Goal: Task Accomplishment & Management: Complete application form

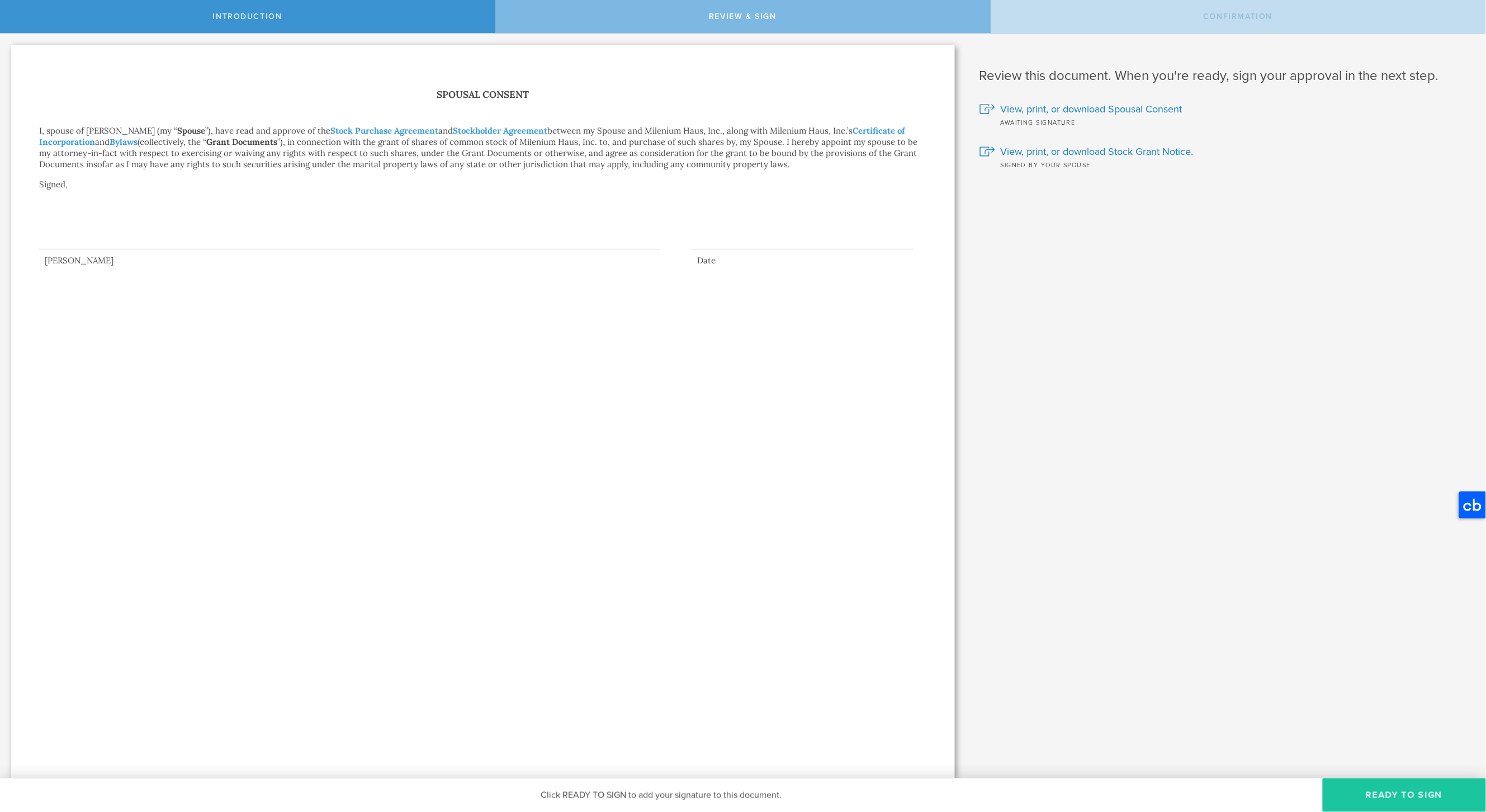
click at [1378, 796] on button "Ready to Sign" at bounding box center [1404, 794] width 163 height 34
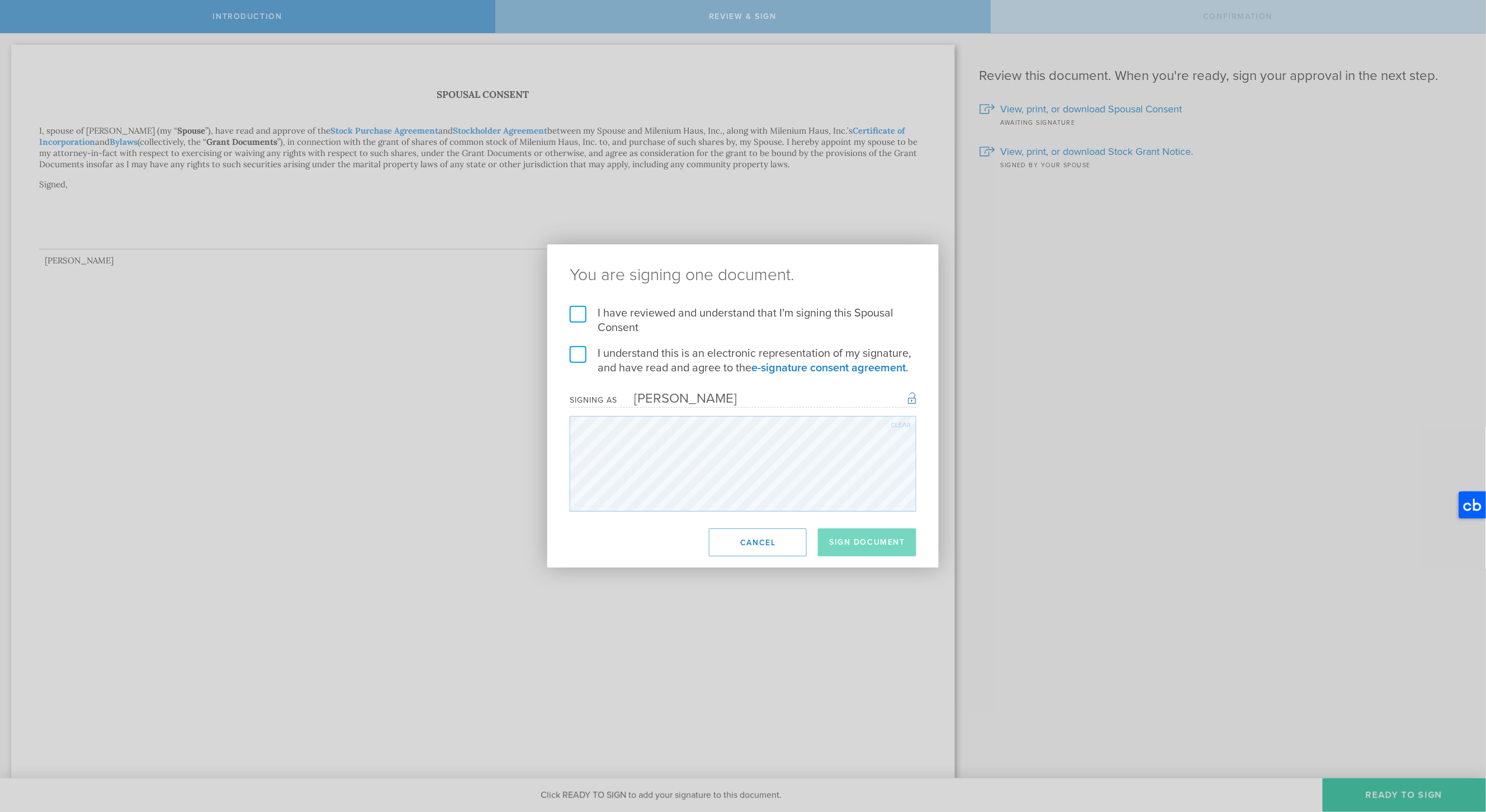
click at [584, 311] on label "I have reviewed and understand that I'm signing this Spousal Consent" at bounding box center [743, 320] width 347 height 29
click at [0, 0] on input "I have reviewed and understand that I'm signing this Spousal Consent" at bounding box center [0, 0] width 0 height 0
click at [582, 354] on label "I understand this is an electronic representation of my signature, and have rea…" at bounding box center [743, 360] width 347 height 29
click at [0, 0] on input "I understand this is an electronic representation of my signature, and have rea…" at bounding box center [0, 0] width 0 height 0
click at [851, 538] on button "Sign Document" at bounding box center [867, 541] width 98 height 28
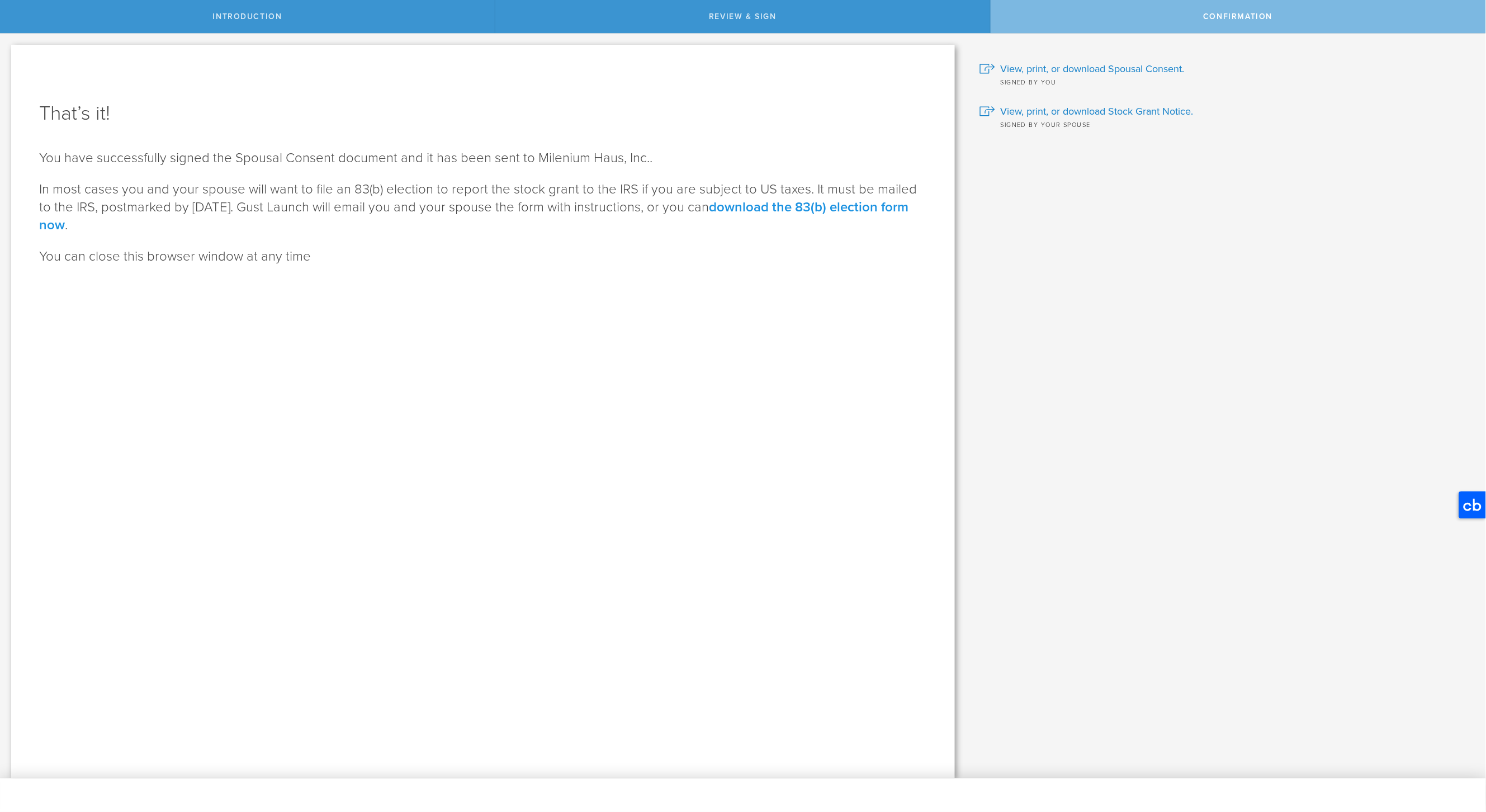
click at [858, 208] on link "download the 83(b) election form now" at bounding box center [474, 215] width 869 height 34
